Goal: Transaction & Acquisition: Purchase product/service

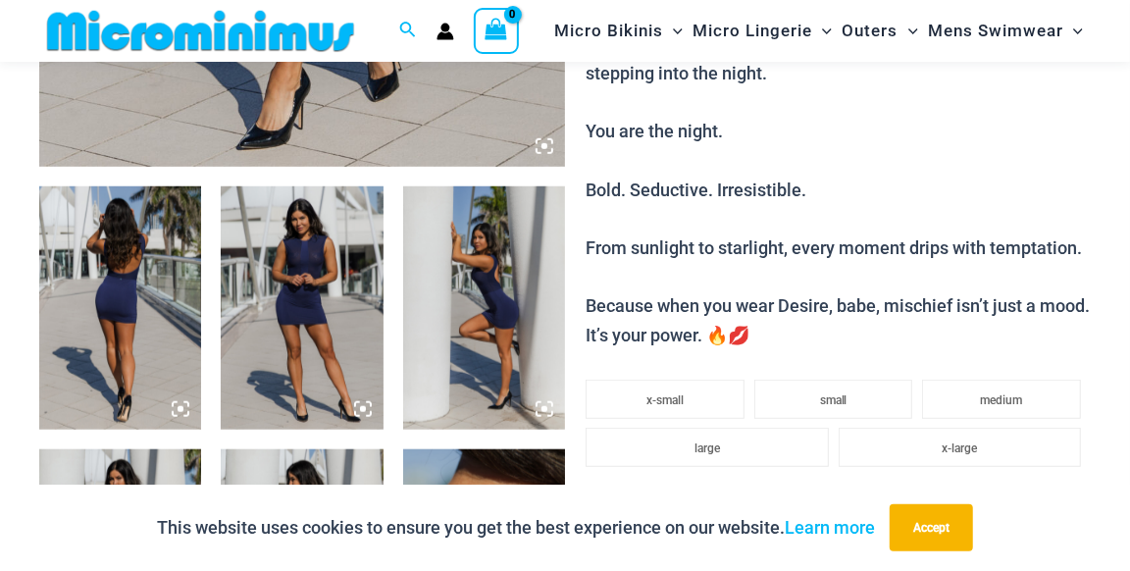
scroll to position [845, 0]
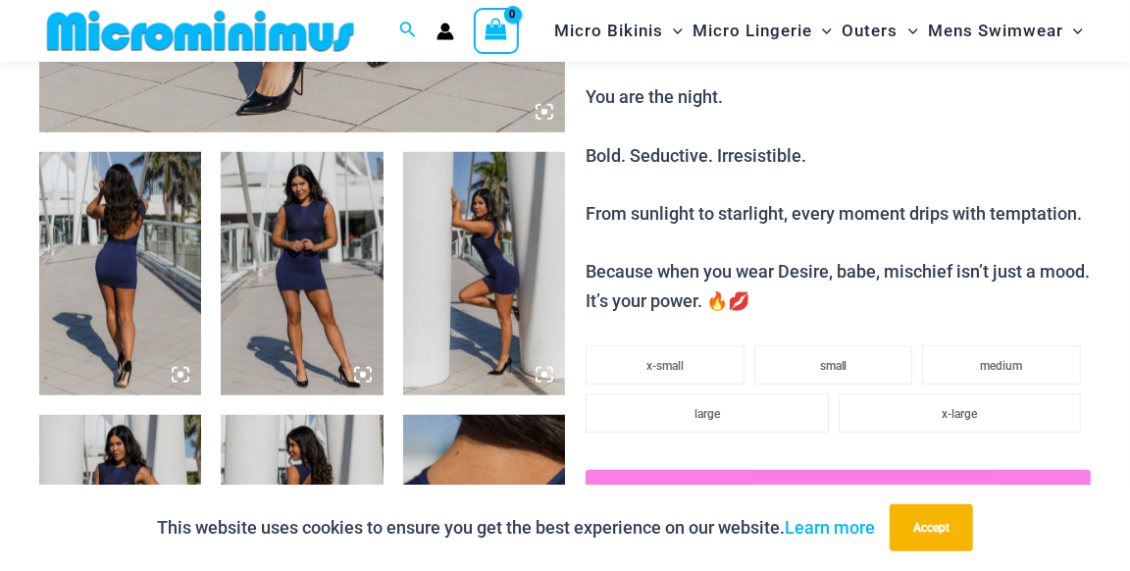
click at [332, 323] on img at bounding box center [302, 273] width 162 height 243
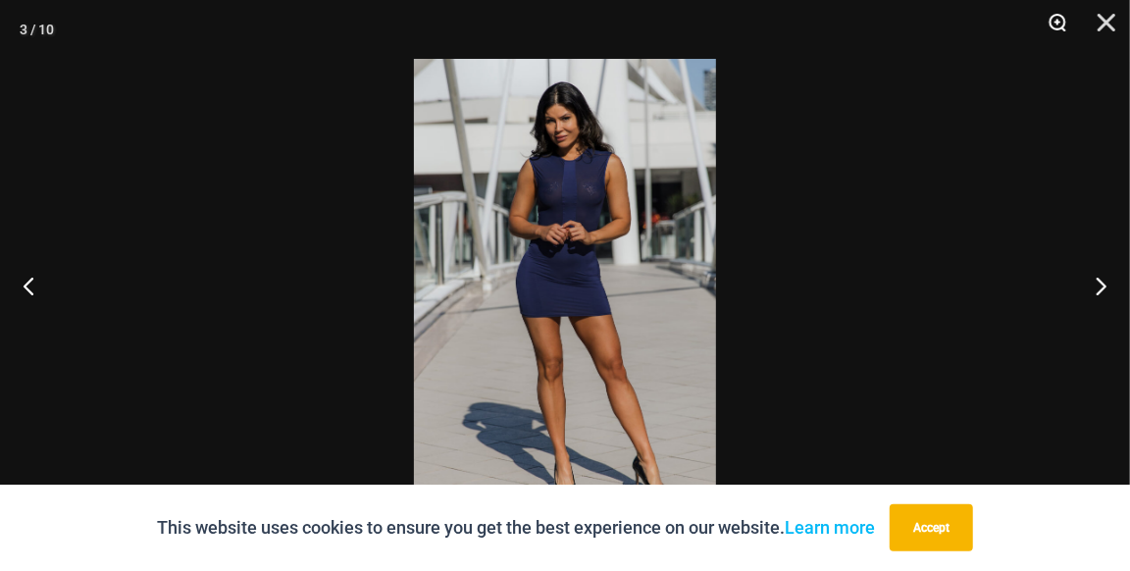
click at [1051, 17] on button "Zoom" at bounding box center [1050, 29] width 49 height 59
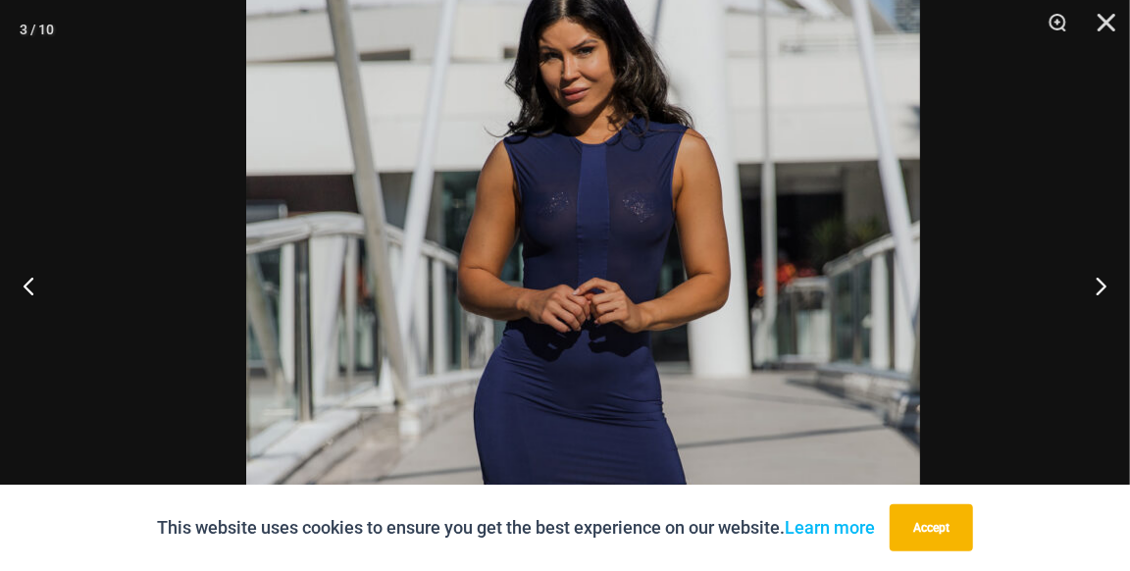
click at [827, 289] on img at bounding box center [583, 423] width 674 height 1010
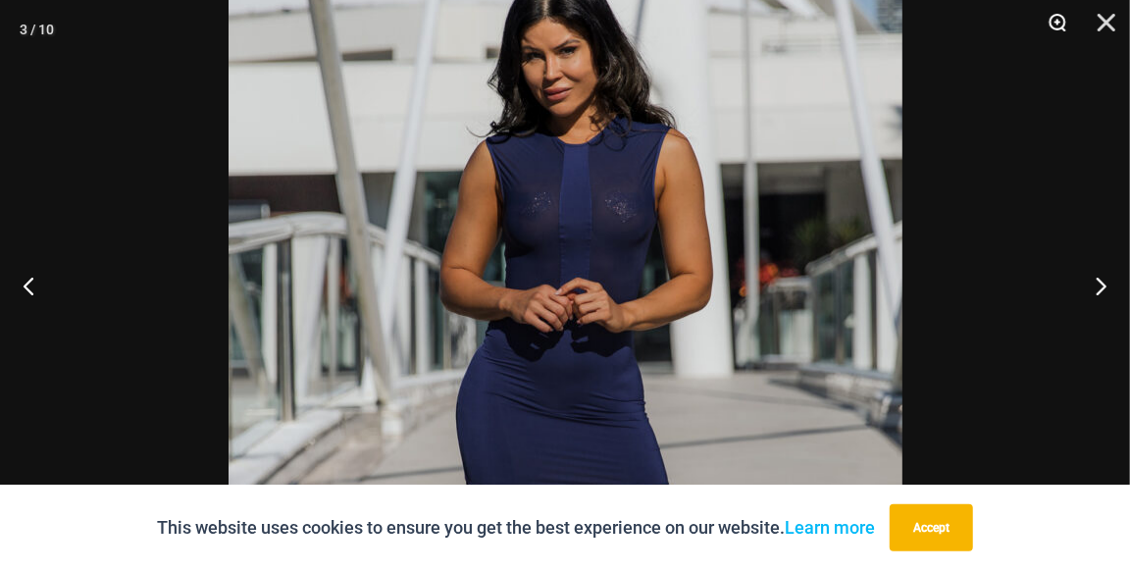
click at [1058, 22] on button "Zoom" at bounding box center [1050, 29] width 49 height 59
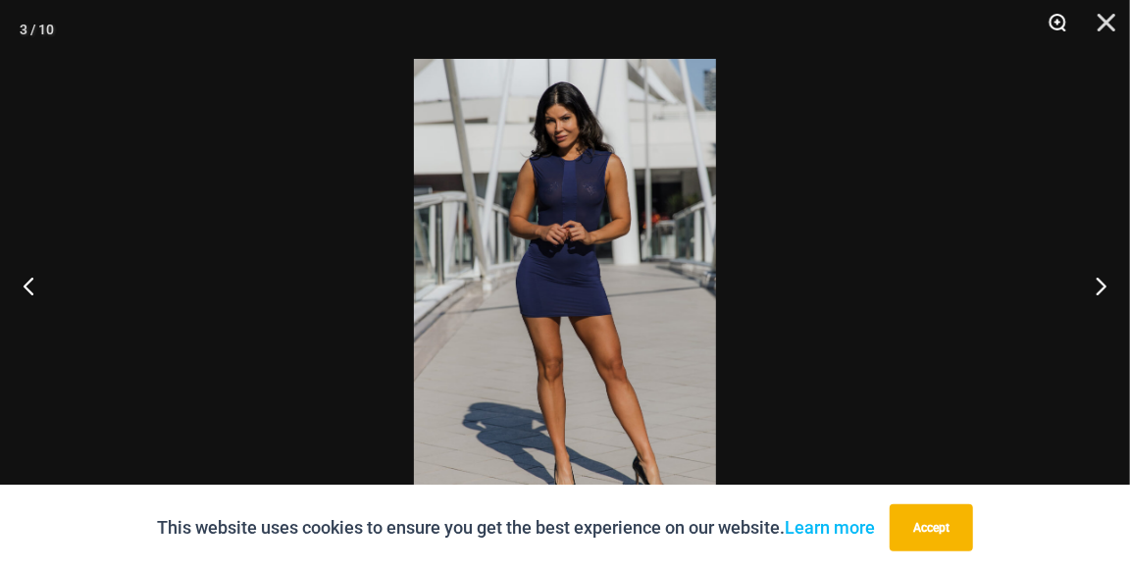
click at [1058, 22] on button "Zoom" at bounding box center [1050, 29] width 49 height 59
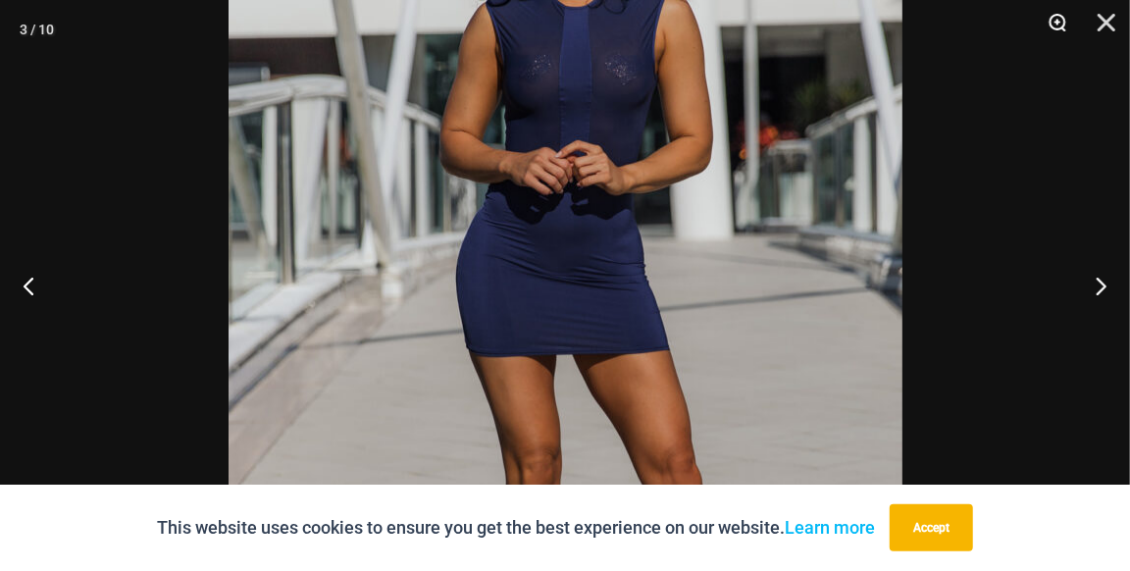
click at [1058, 22] on button "Zoom" at bounding box center [1050, 29] width 49 height 59
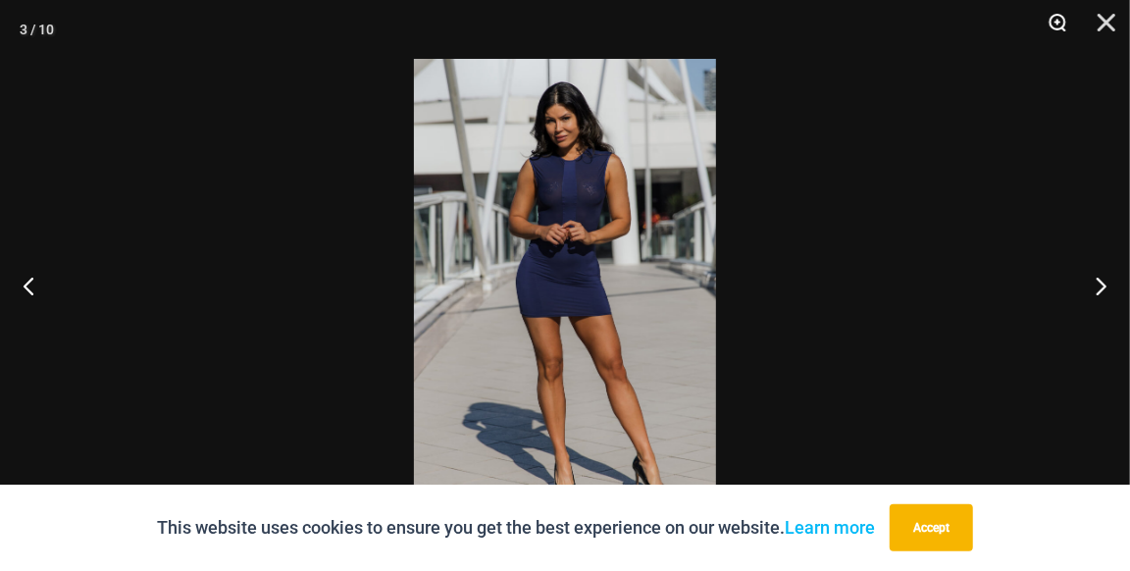
click at [1058, 22] on button "Zoom" at bounding box center [1050, 29] width 49 height 59
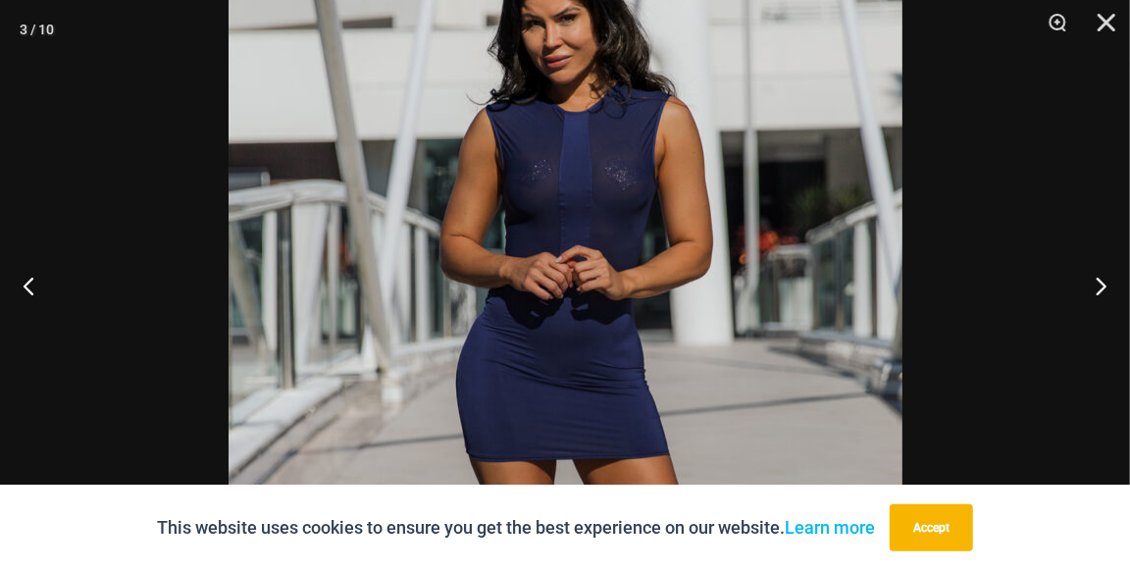
click at [679, 315] on img at bounding box center [566, 390] width 674 height 1010
click at [1100, 283] on button "Next" at bounding box center [1093, 285] width 74 height 98
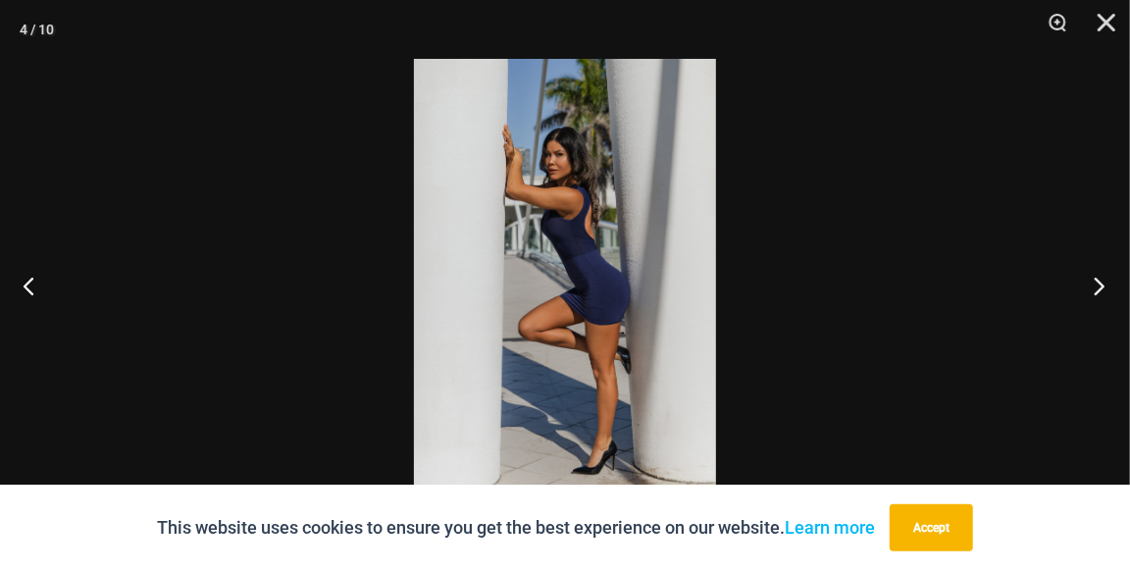
click at [1100, 283] on button "Next" at bounding box center [1093, 285] width 74 height 98
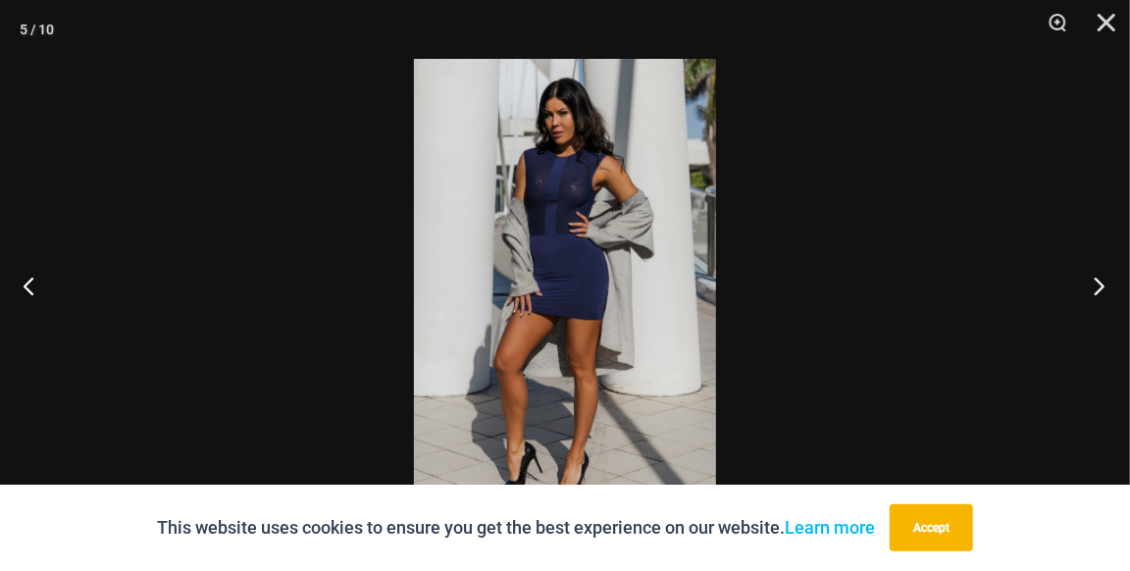
click at [1100, 283] on button "Next" at bounding box center [1093, 285] width 74 height 98
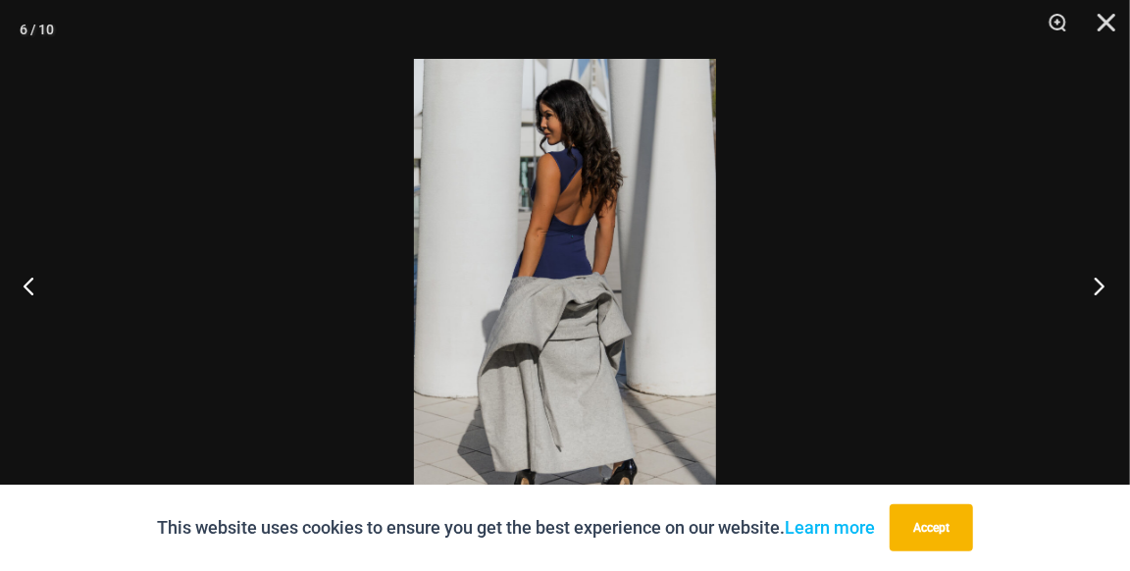
click at [1100, 283] on button "Next" at bounding box center [1093, 285] width 74 height 98
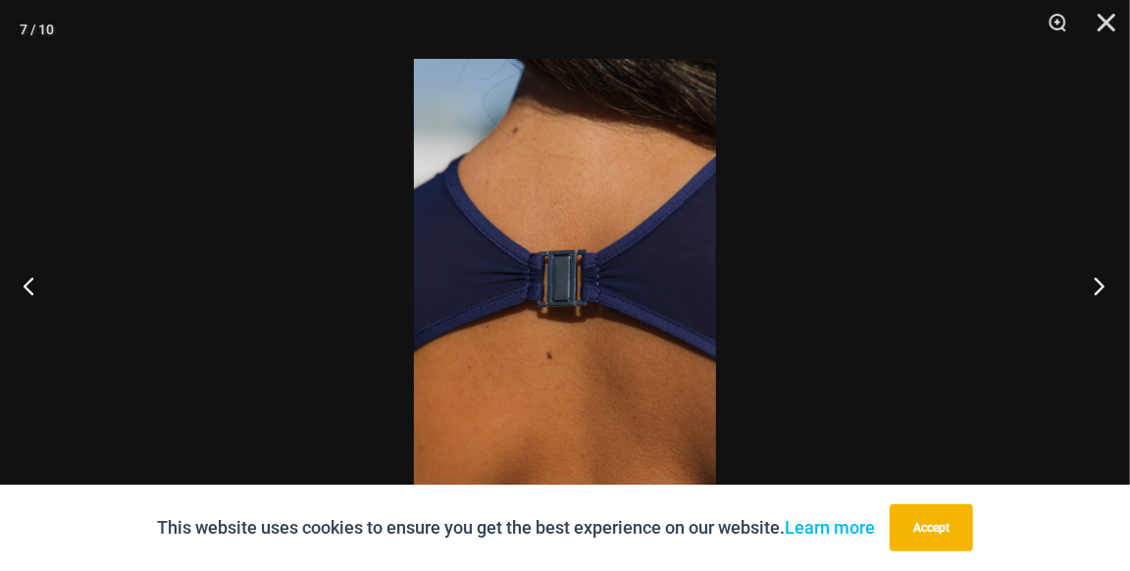
click at [1100, 283] on button "Next" at bounding box center [1093, 285] width 74 height 98
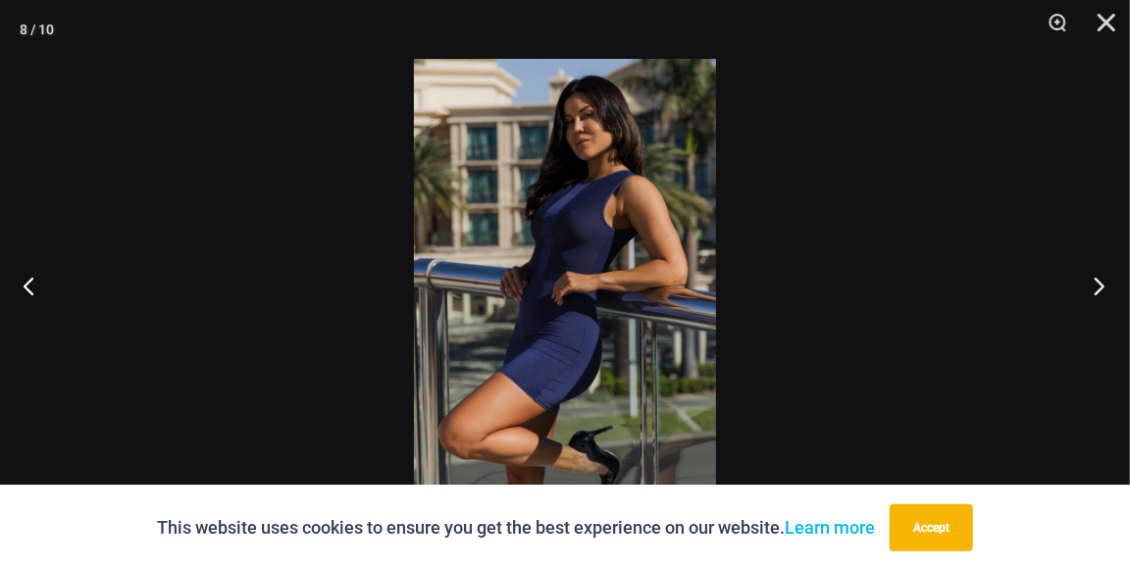
click at [1100, 283] on button "Next" at bounding box center [1093, 285] width 74 height 98
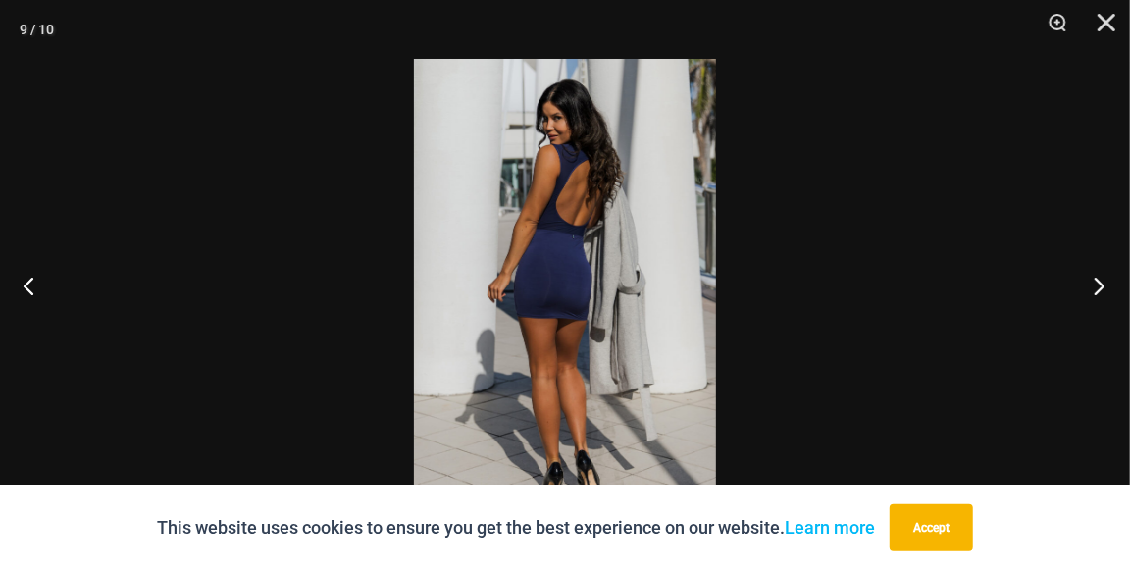
click at [1100, 283] on button "Next" at bounding box center [1093, 285] width 74 height 98
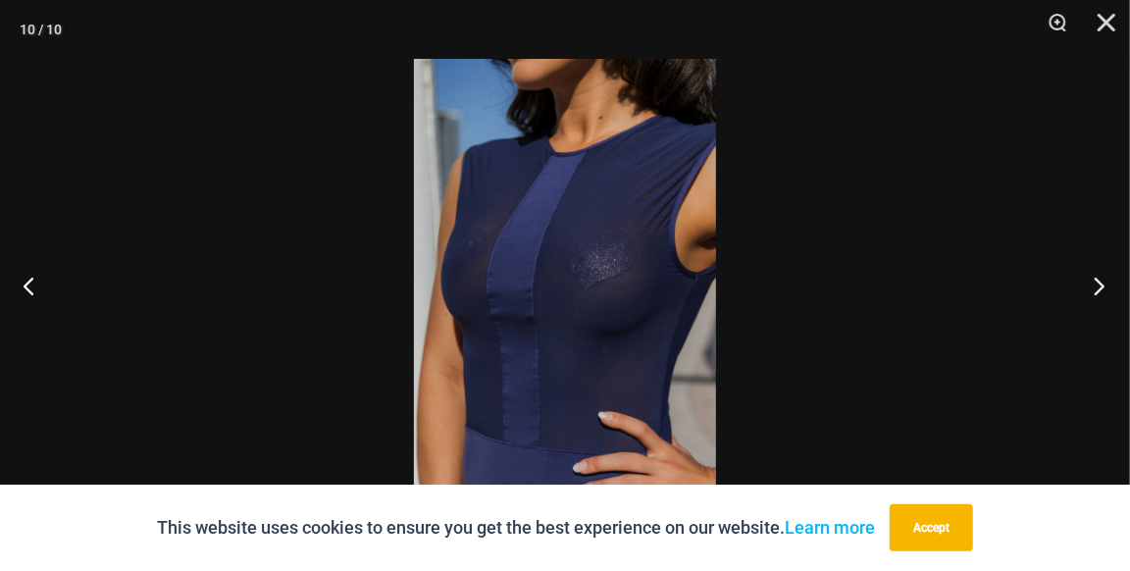
click at [1100, 283] on button "Next" at bounding box center [1093, 285] width 74 height 98
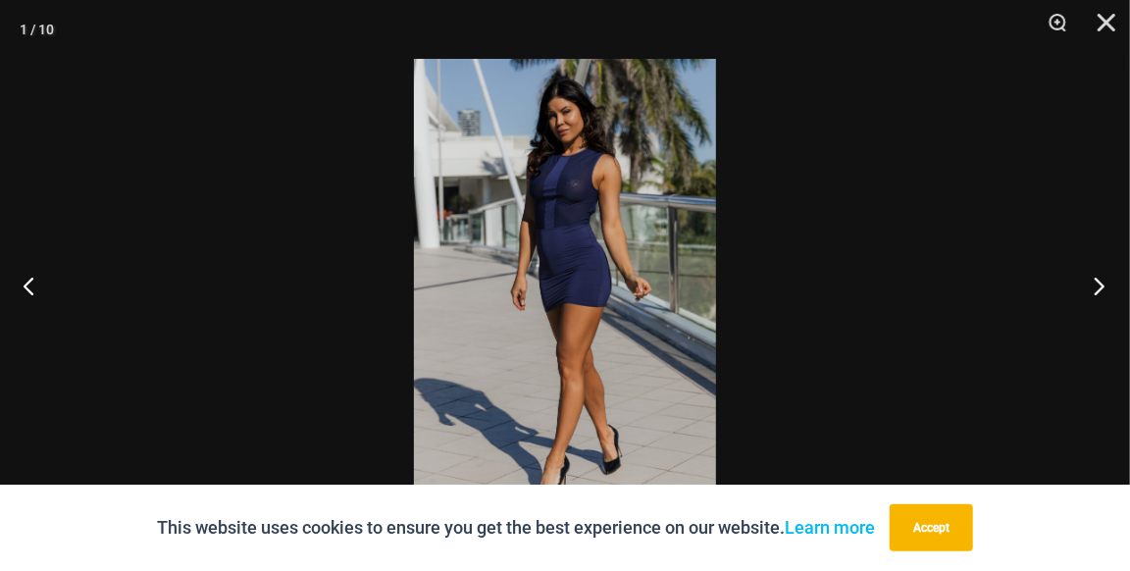
click at [1100, 283] on button "Next" at bounding box center [1093, 285] width 74 height 98
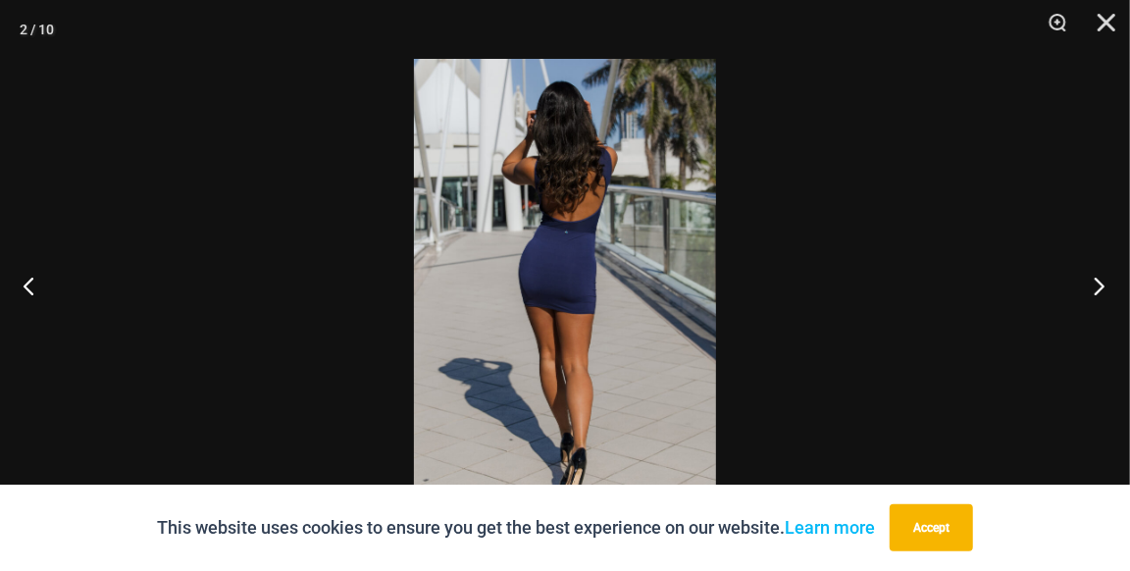
click at [1100, 283] on button "Next" at bounding box center [1093, 285] width 74 height 98
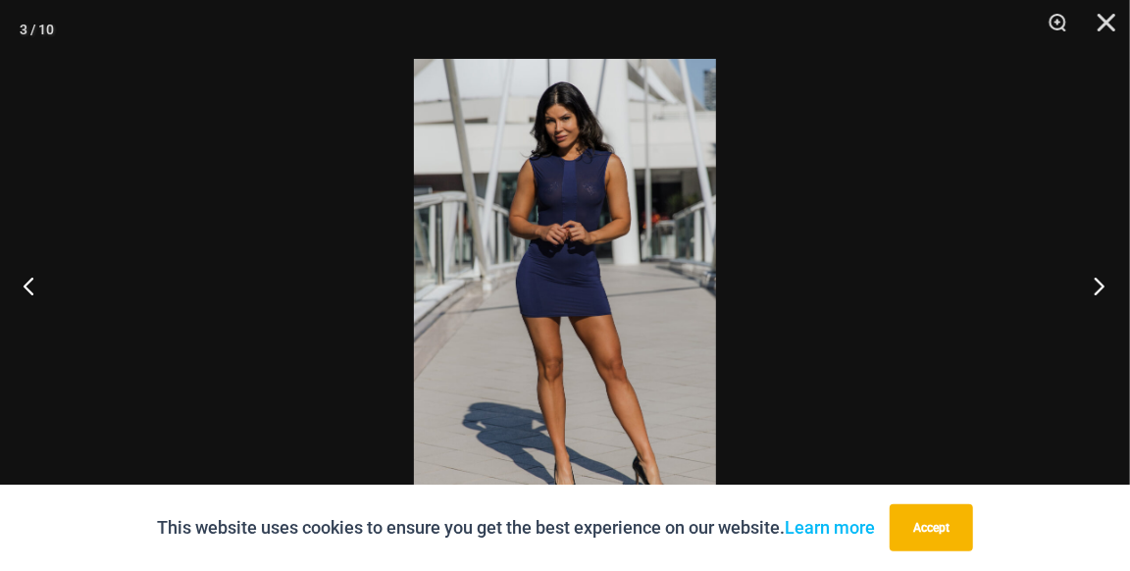
click at [1100, 283] on button "Next" at bounding box center [1093, 285] width 74 height 98
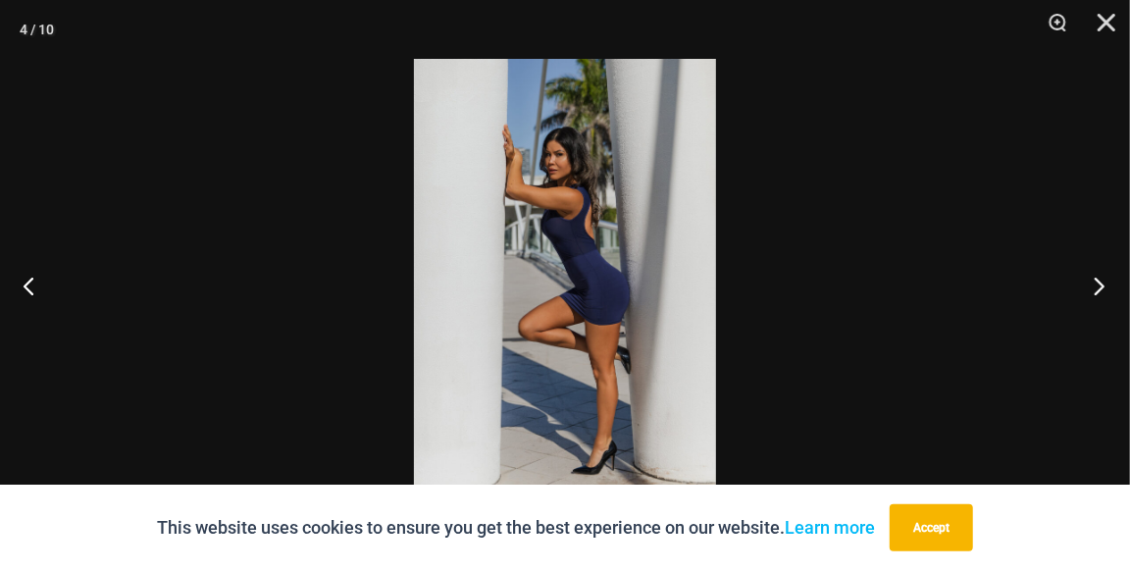
click at [1100, 283] on button "Next" at bounding box center [1093, 285] width 74 height 98
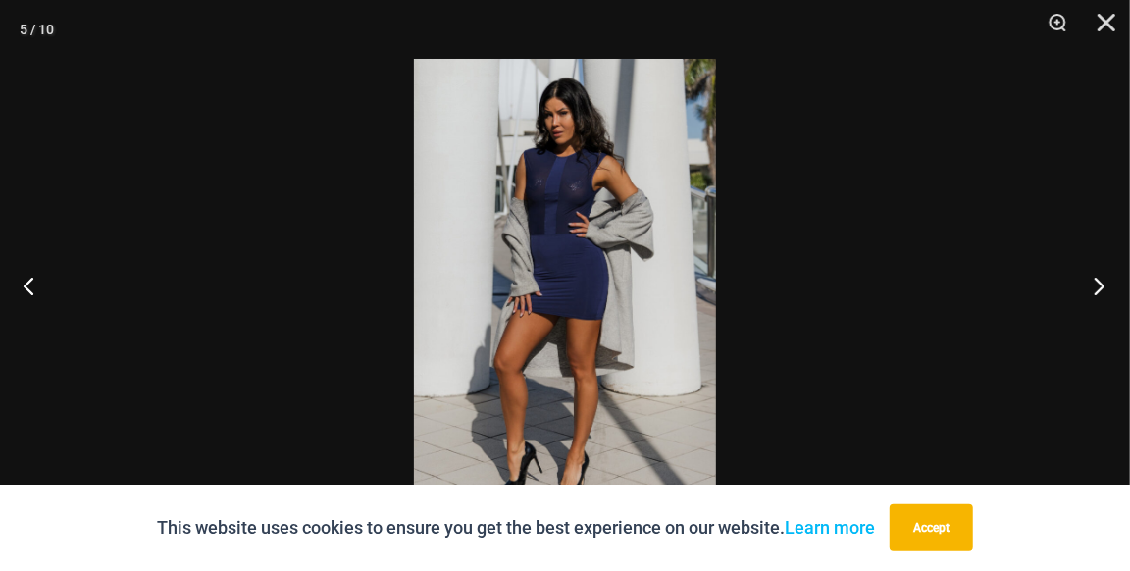
click at [1100, 283] on button "Next" at bounding box center [1093, 285] width 74 height 98
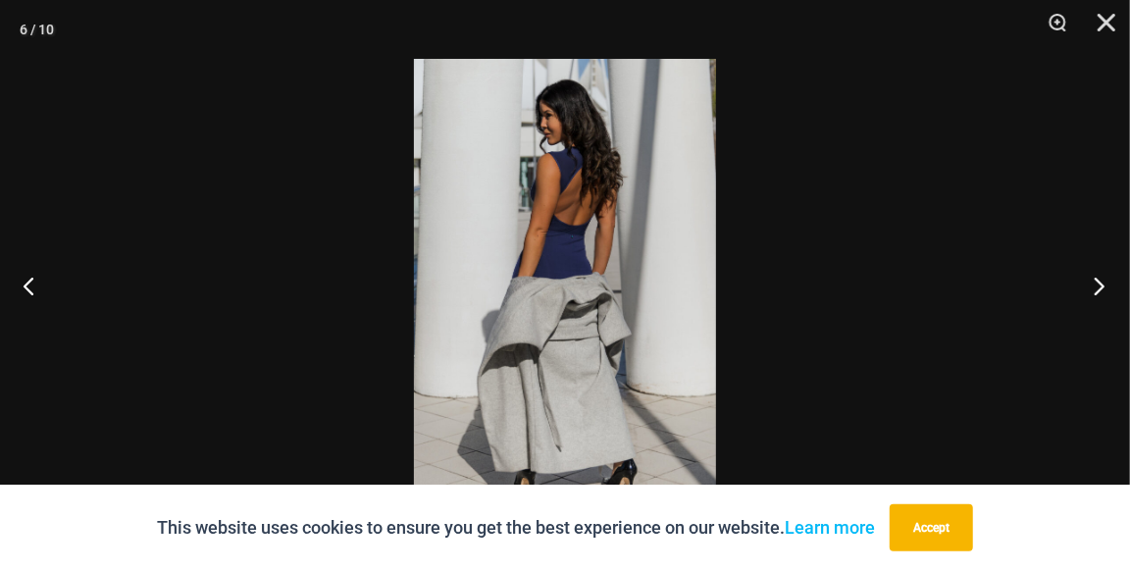
click at [1100, 283] on button "Next" at bounding box center [1093, 285] width 74 height 98
